Goal: Find contact information: Find contact information

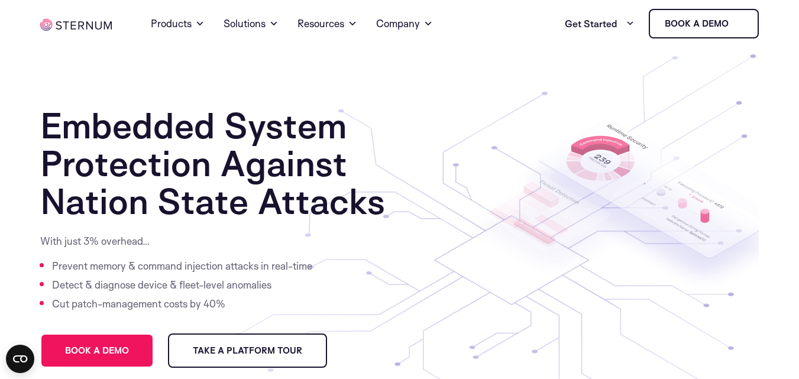
click at [74, 73] on section "Embedded System Protection Against Nation State Attacks With just 3% overhead… …" at bounding box center [399, 244] width 799 height 394
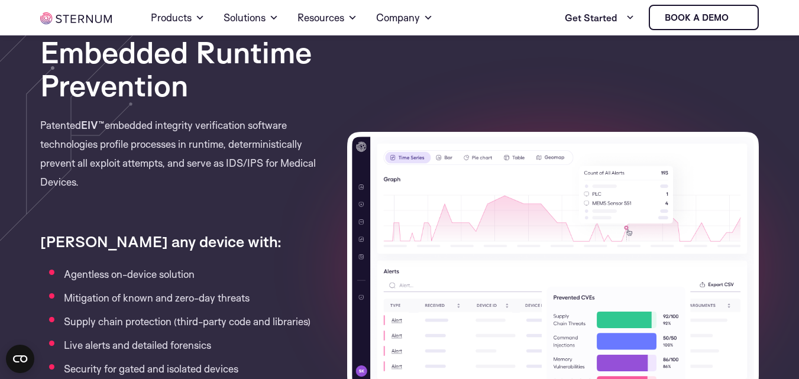
scroll to position [1174, 0]
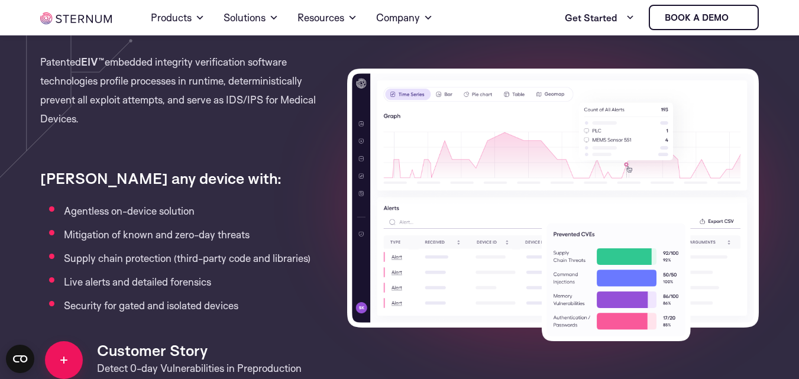
click at [14, 98] on section "Embedded Runtime Prevention Real-Time Monitoring & Alerting AI-Powered Threat D…" at bounding box center [399, 199] width 799 height 597
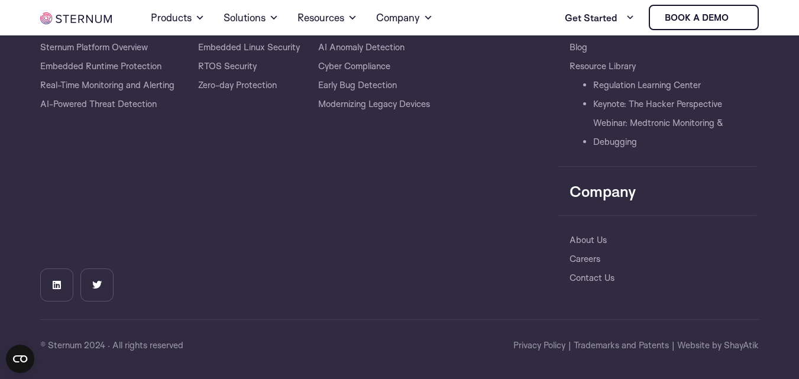
scroll to position [2776, 0]
click at [594, 279] on link "Contact Us" at bounding box center [591, 277] width 45 height 19
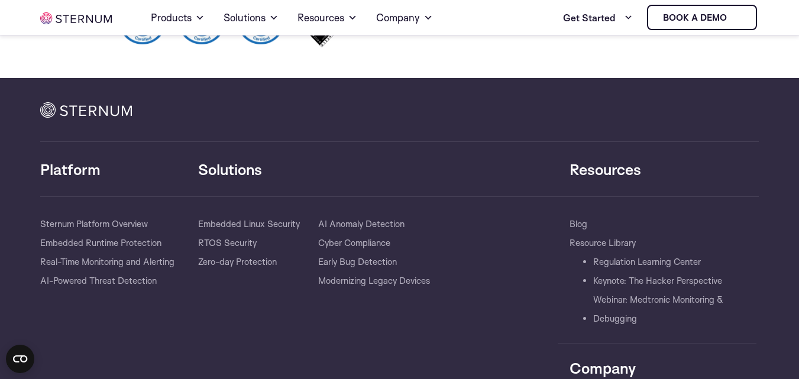
scroll to position [808, 0]
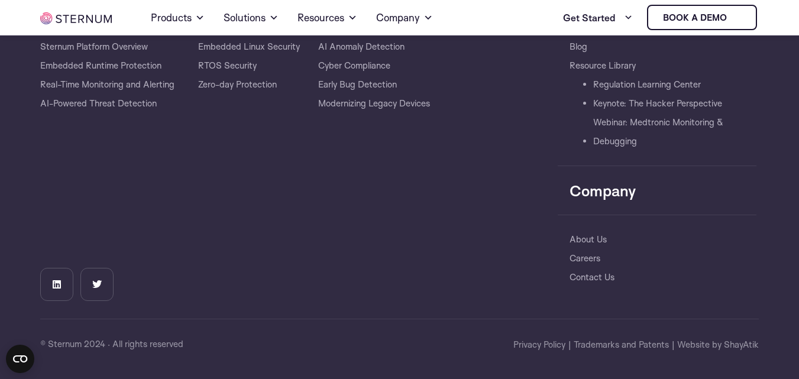
click at [433, 206] on div "Solutions​ Embedded Linux Security RTOS Security Zero-day Protection AI Anomaly…" at bounding box center [377, 169] width 359 height 264
click at [418, 167] on div "Solutions​ Embedded Linux Security RTOS Security Zero-day Protection AI Anomaly…" at bounding box center [377, 169] width 359 height 264
click at [373, 228] on div "Solutions​ Embedded Linux Security RTOS Security Zero-day Protection AI Anomaly…" at bounding box center [377, 169] width 359 height 264
click at [209, 198] on div "Solutions​ Embedded Linux Security RTOS Security Zero-day Protection AI Anomaly…" at bounding box center [377, 169] width 359 height 264
click at [312, 223] on div "Solutions​ Embedded Linux Security RTOS Security Zero-day Protection AI Anomaly…" at bounding box center [377, 169] width 359 height 264
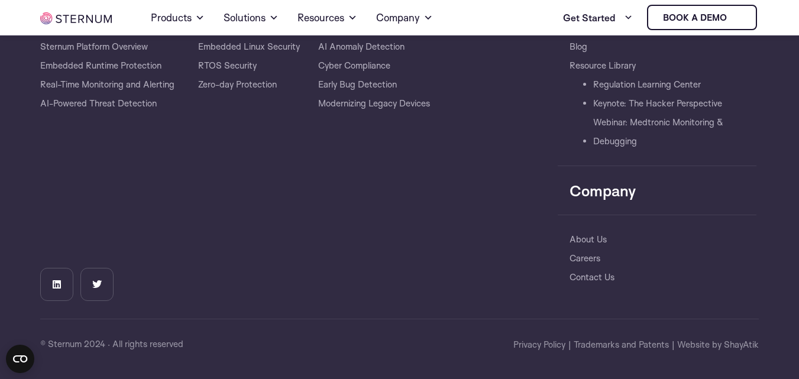
click at [280, 222] on div "Solutions​ Embedded Linux Security RTOS Security Zero-day Protection AI Anomaly…" at bounding box center [377, 169] width 359 height 264
